Goal: Download file/media

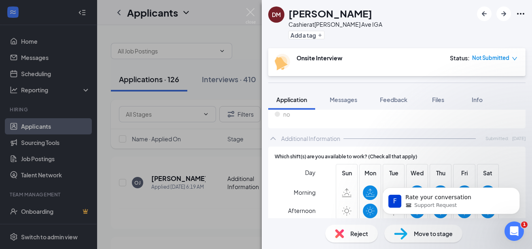
scroll to position [131, 0]
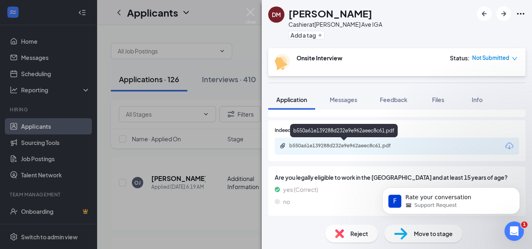
click at [358, 143] on div "b550a61e139288d232e9e962aeec8c61.pdf" at bounding box center [346, 146] width 113 height 6
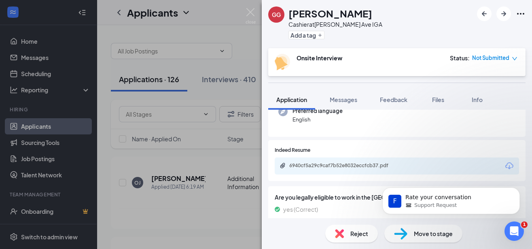
scroll to position [87, 0]
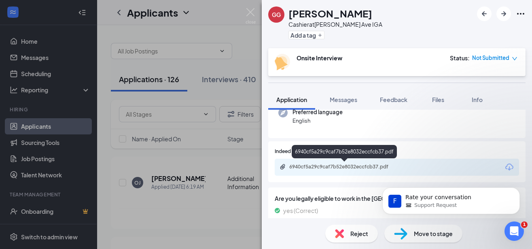
click at [349, 166] on div "6940cf5a29c9caf7b52e8032eccfcb37.pdf" at bounding box center [346, 167] width 113 height 6
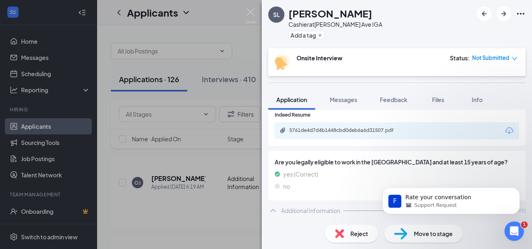
scroll to position [131, 0]
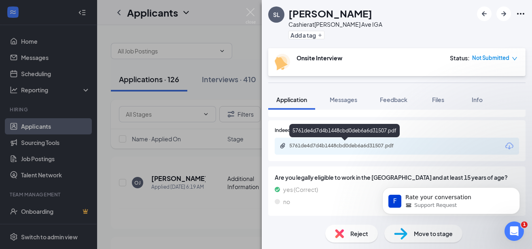
click at [342, 144] on div "5761de4d7d4b1448cbd0deb6a6d31507.pdf" at bounding box center [346, 146] width 113 height 6
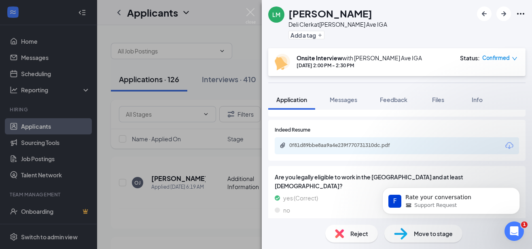
scroll to position [131, 0]
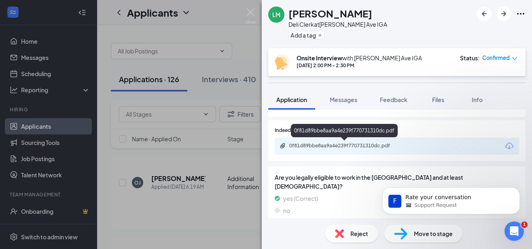
click at [347, 143] on div "0f81d89bbe8aa9a4e239f770731310dc.pdf" at bounding box center [346, 146] width 113 height 6
